Goal: Information Seeking & Learning: Learn about a topic

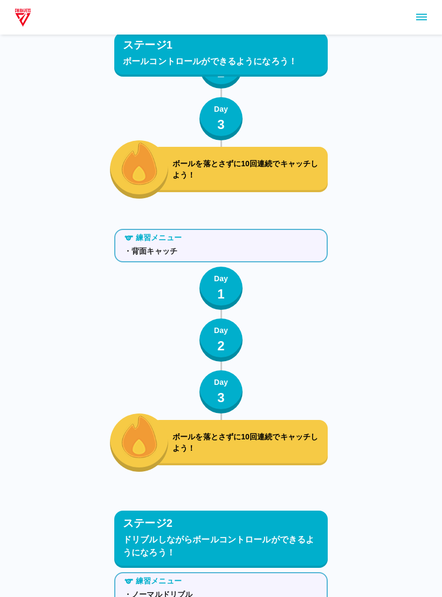
scroll to position [905, 0]
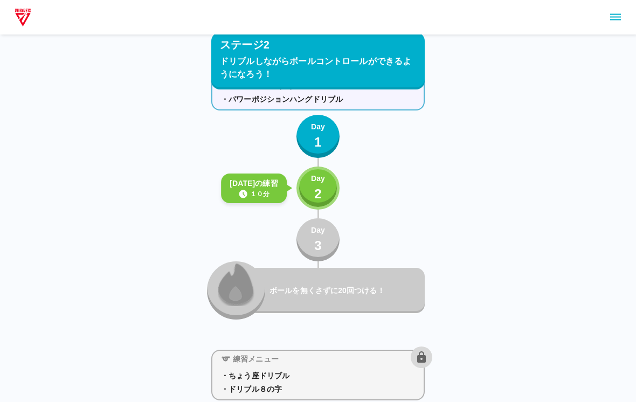
scroll to position [2095, 0]
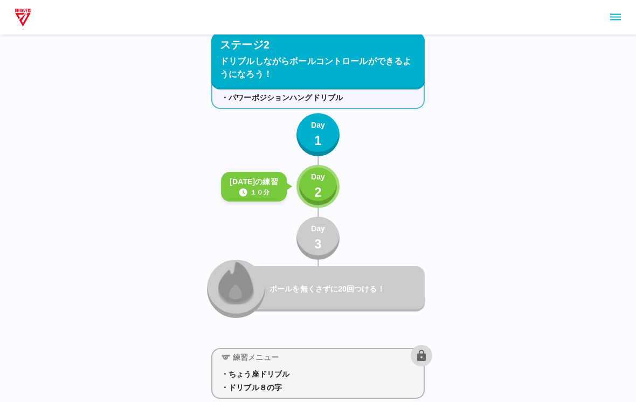
click at [321, 179] on p "Day" at bounding box center [318, 177] width 14 height 11
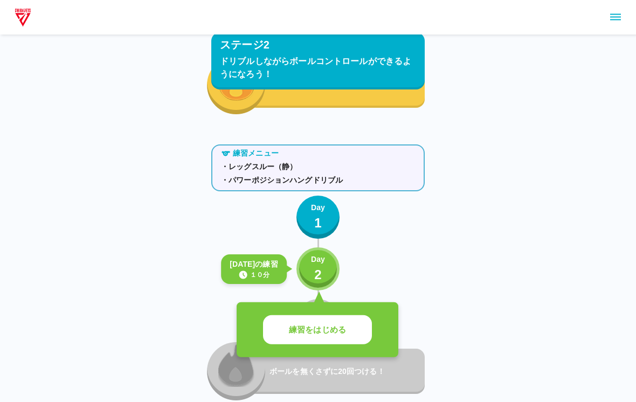
scroll to position [2016, 0]
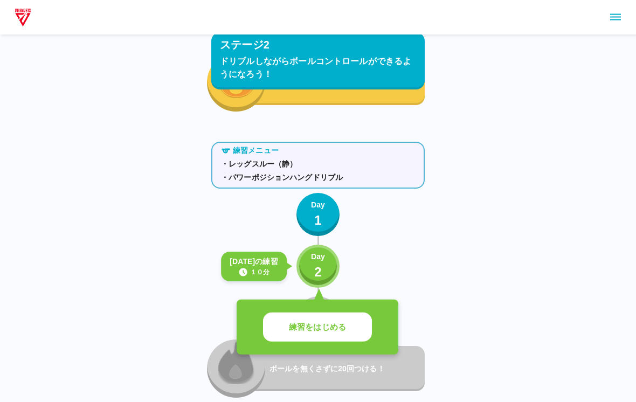
click at [319, 329] on p "練習をはじめる" at bounding box center [317, 327] width 57 height 12
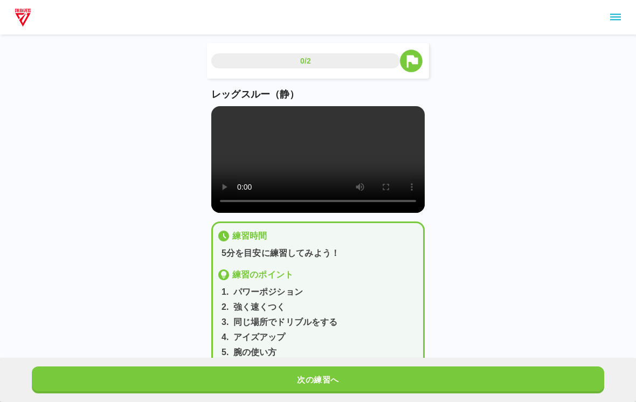
click at [318, 178] on video at bounding box center [318, 159] width 214 height 107
click at [442, 253] on div "0/2 レッグスルー（静） 練習時間 5分を目安に練習してみよう！ 練習のポイント 1 . パワーポジション 2 . 強く速くつく 3 . 同じ場所でドリブル…" at bounding box center [318, 192] width 636 height 385
click at [368, 193] on video at bounding box center [318, 159] width 214 height 107
click at [276, 162] on video at bounding box center [318, 159] width 214 height 107
click at [275, 162] on video at bounding box center [318, 159] width 214 height 107
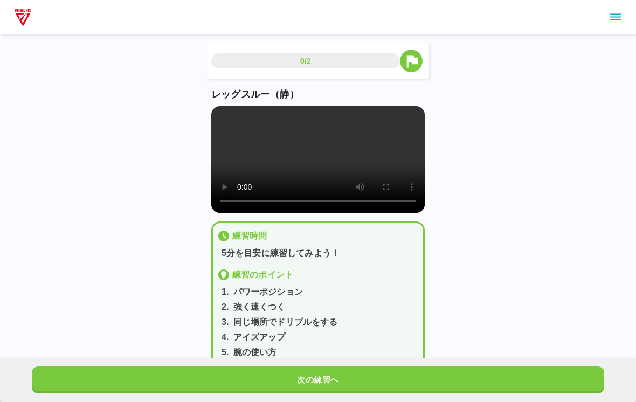
click at [269, 174] on video at bounding box center [318, 159] width 214 height 107
click at [268, 173] on video at bounding box center [318, 159] width 214 height 107
click at [271, 170] on video at bounding box center [318, 159] width 214 height 107
click at [317, 170] on video at bounding box center [318, 159] width 214 height 107
click at [314, 164] on video at bounding box center [318, 159] width 214 height 107
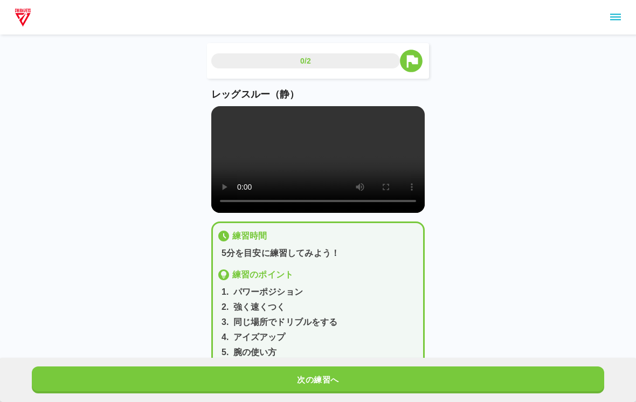
click at [221, 107] on video at bounding box center [318, 159] width 214 height 107
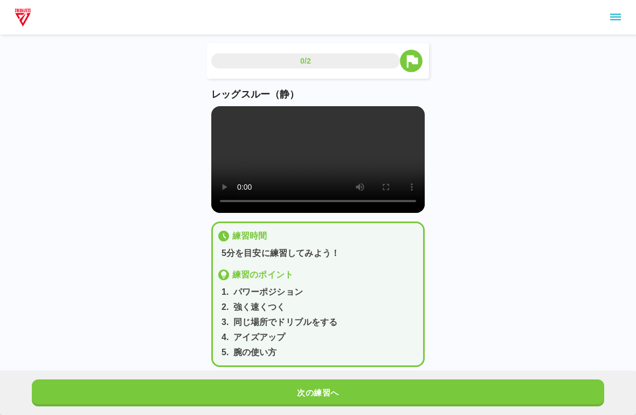
click at [224, 111] on video at bounding box center [318, 159] width 214 height 107
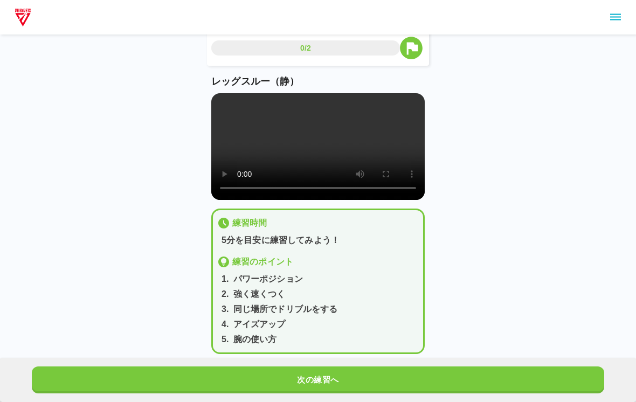
click at [308, 129] on video at bounding box center [318, 146] width 214 height 107
click at [314, 162] on video at bounding box center [318, 146] width 214 height 107
click at [314, 161] on video at bounding box center [318, 146] width 214 height 107
click at [354, 192] on video at bounding box center [318, 146] width 214 height 107
click at [236, 108] on video at bounding box center [318, 146] width 214 height 107
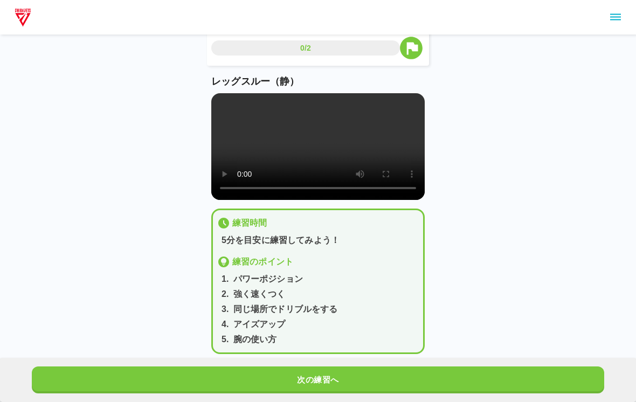
click at [236, 108] on video at bounding box center [318, 146] width 214 height 107
click at [332, 136] on video at bounding box center [318, 146] width 214 height 107
click at [290, 147] on video at bounding box center [318, 146] width 214 height 107
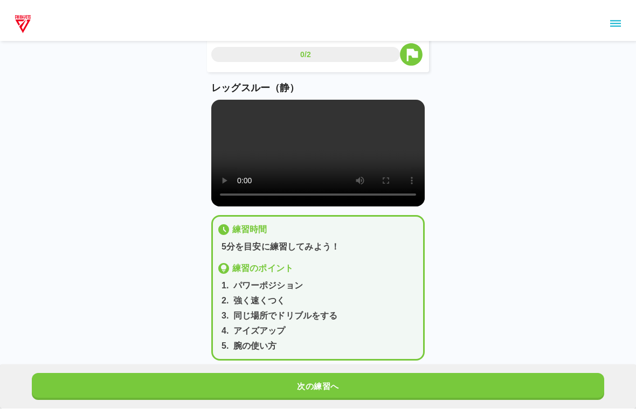
scroll to position [0, 0]
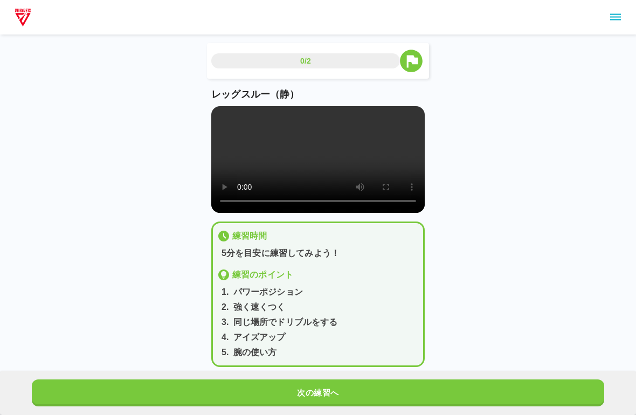
click at [216, 118] on video at bounding box center [318, 159] width 214 height 107
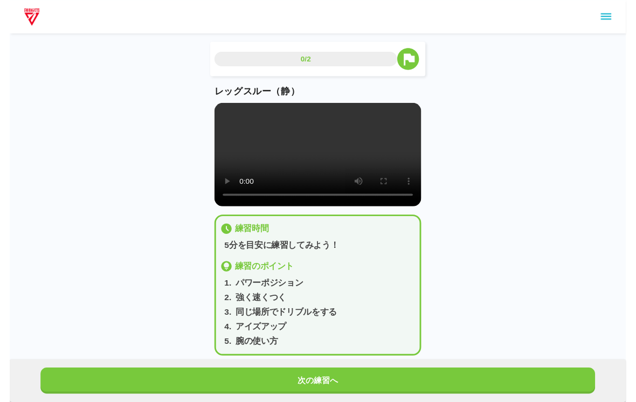
scroll to position [13, 0]
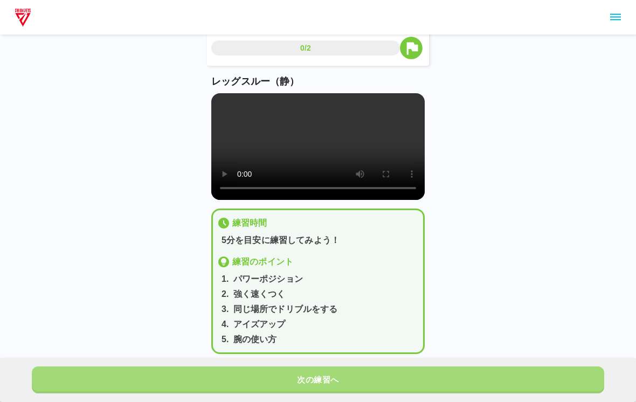
click at [356, 376] on button "次の練習へ" at bounding box center [318, 380] width 573 height 27
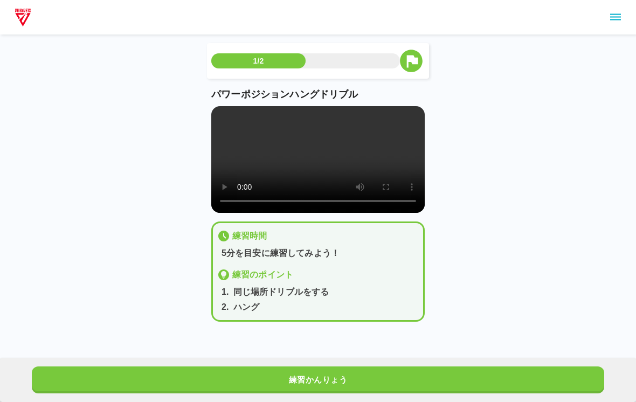
scroll to position [2, 0]
click at [327, 167] on video at bounding box center [318, 159] width 214 height 107
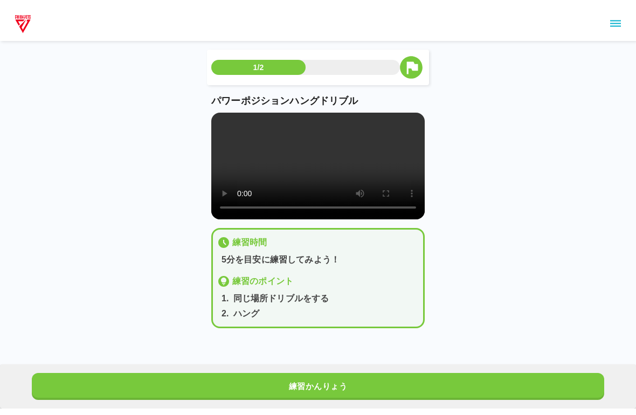
scroll to position [0, 0]
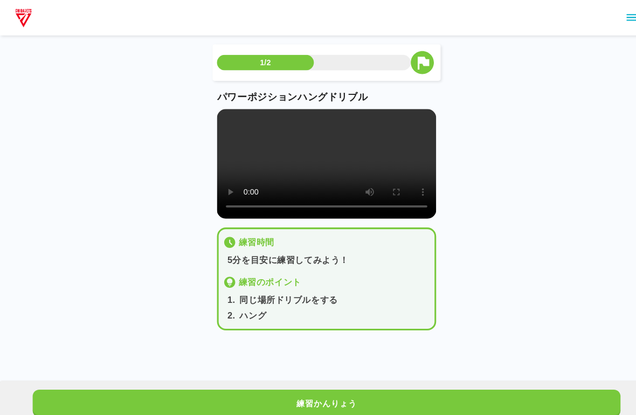
click at [215, 115] on video at bounding box center [318, 159] width 214 height 107
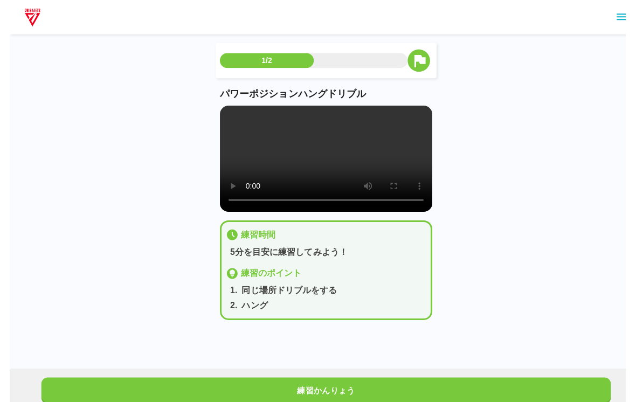
scroll to position [2, 0]
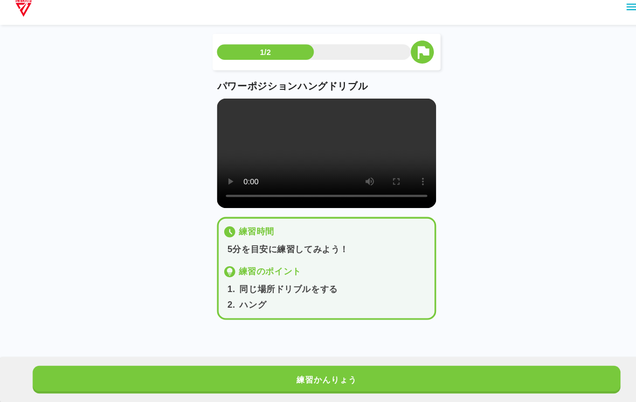
click at [439, 367] on button "練習かんりょう" at bounding box center [318, 380] width 573 height 27
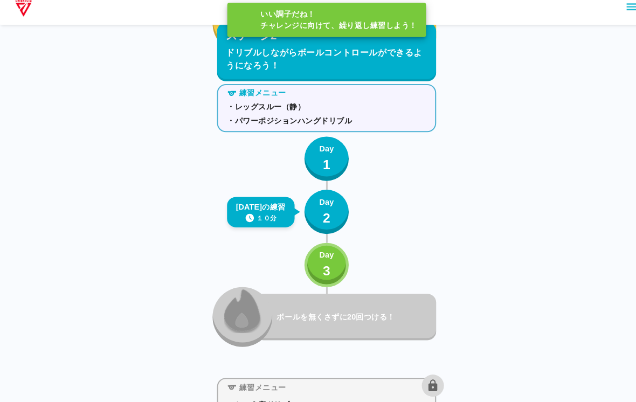
scroll to position [2076, 0]
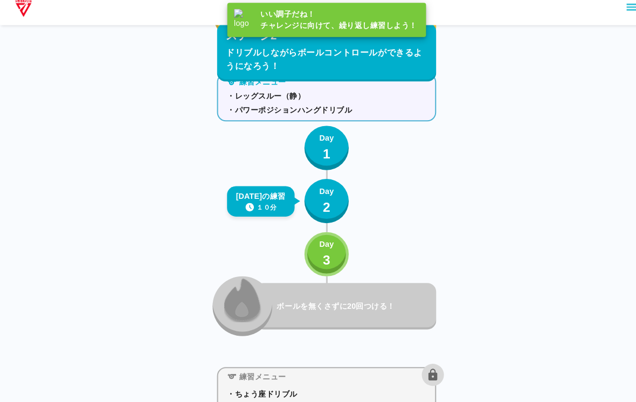
click at [318, 243] on p "Day" at bounding box center [318, 248] width 14 height 11
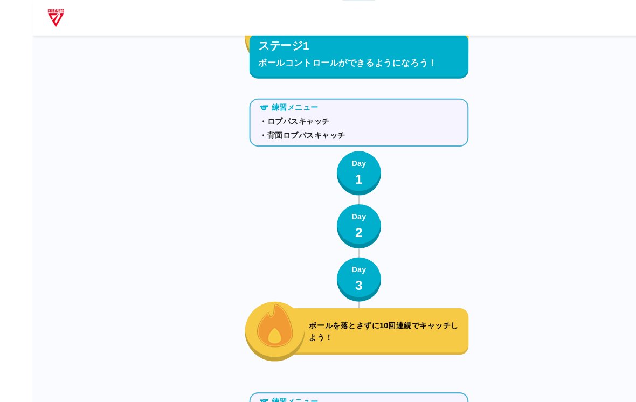
scroll to position [1099, 0]
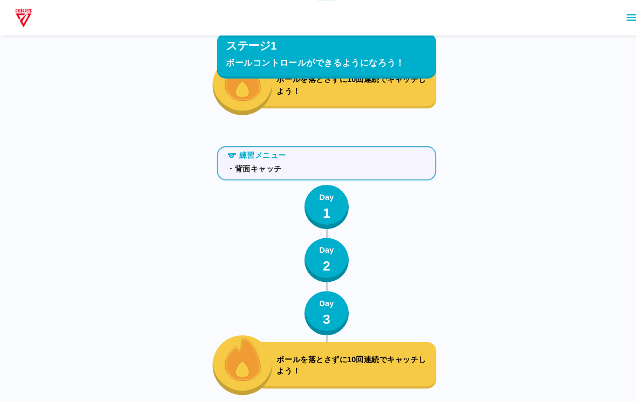
click at [323, 221] on button "Day 1" at bounding box center [318, 201] width 43 height 43
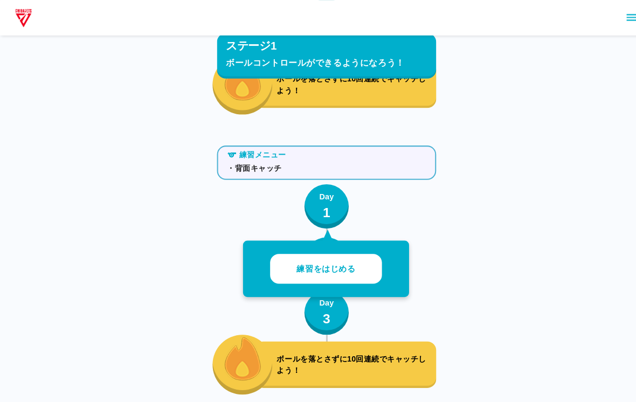
click at [347, 267] on button "練習をはじめる" at bounding box center [317, 263] width 109 height 30
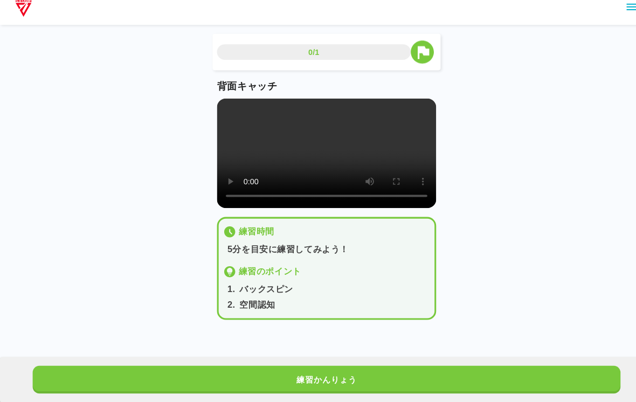
click at [319, 176] on video at bounding box center [318, 159] width 214 height 107
click at [376, 169] on video at bounding box center [318, 159] width 214 height 107
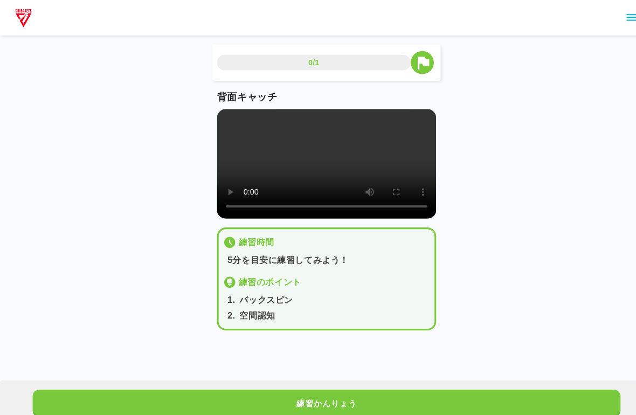
click at [217, 111] on video at bounding box center [318, 159] width 214 height 107
